Goal: Find specific page/section: Find specific page/section

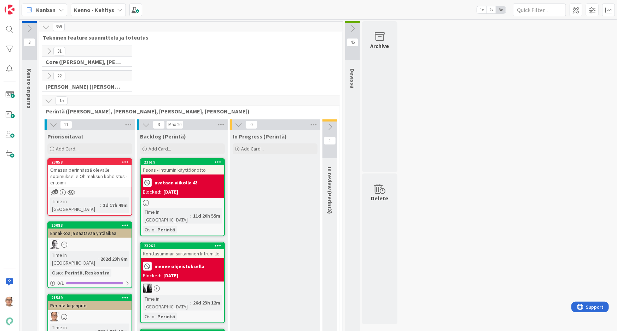
click at [117, 10] on icon at bounding box center [120, 10] width 6 height 6
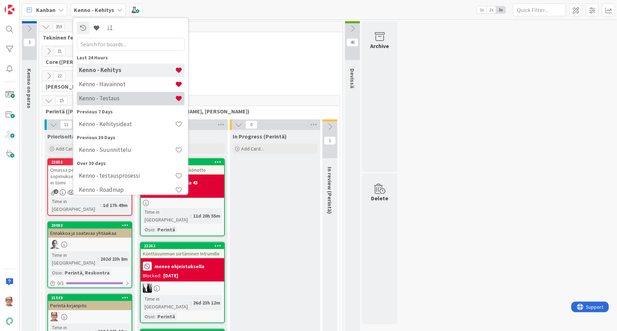
click at [124, 100] on h4 "Kenno - Testaus" at bounding box center [127, 98] width 96 height 7
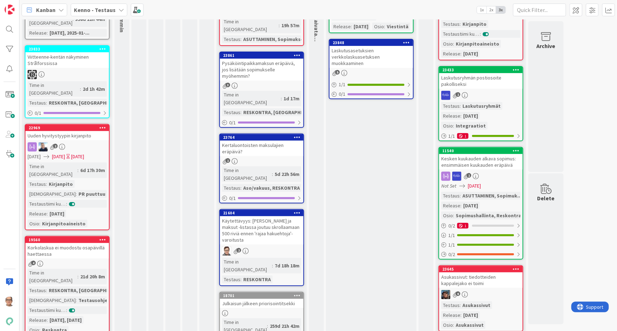
scroll to position [128, 0]
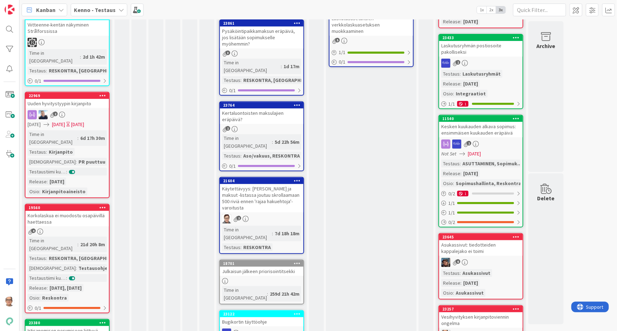
click at [50, 130] on div "Time in [GEOGRAPHIC_DATA]" at bounding box center [53, 138] width 50 height 16
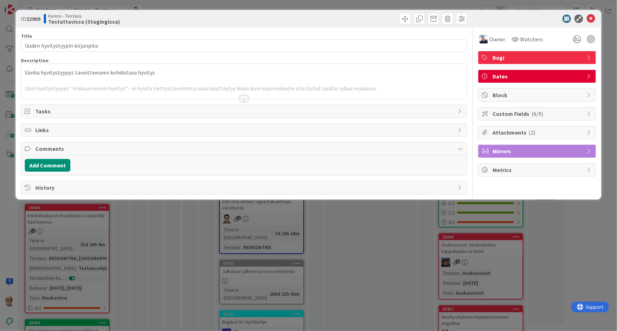
click at [243, 99] on div at bounding box center [244, 99] width 8 height 6
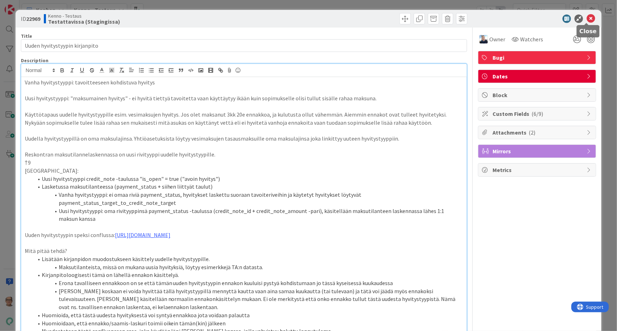
click at [587, 18] on icon at bounding box center [591, 18] width 8 height 8
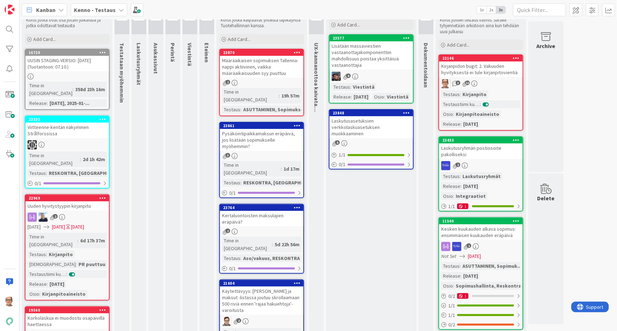
scroll to position [64, 0]
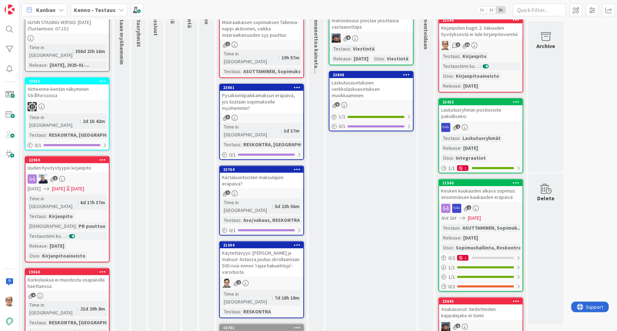
click at [79, 206] on div "Time in Column : 6d 17h 37m Testaus : Kirjanpito Testaushuomiot : PR puuttuu Te…" at bounding box center [67, 227] width 79 height 65
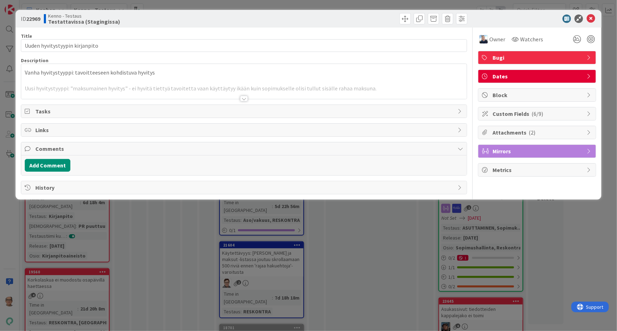
click at [244, 99] on div at bounding box center [244, 99] width 8 height 6
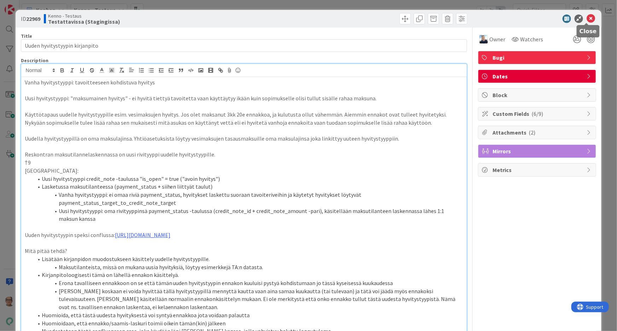
click at [589, 19] on icon at bounding box center [591, 18] width 8 height 8
